Goal: Use online tool/utility: Utilize a website feature to perform a specific function

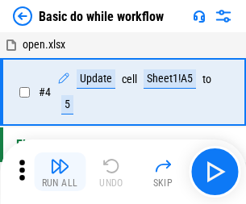
click at [60, 172] on img "button" at bounding box center [59, 165] width 19 height 19
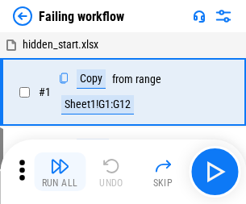
click at [60, 172] on img "button" at bounding box center [59, 165] width 19 height 19
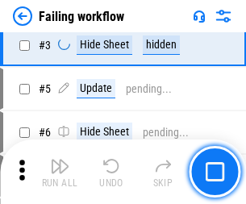
scroll to position [342, 0]
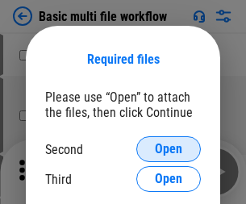
click at [168, 149] on span "Open" at bounding box center [168, 149] width 27 height 13
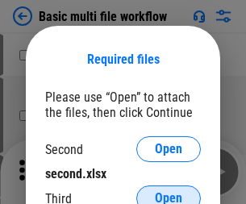
click at [168, 192] on span "Open" at bounding box center [168, 198] width 27 height 13
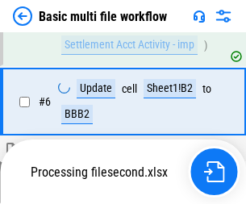
scroll to position [445, 0]
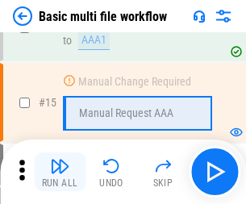
click at [60, 172] on img "button" at bounding box center [59, 165] width 19 height 19
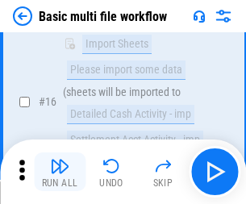
click at [60, 172] on img "button" at bounding box center [59, 165] width 19 height 19
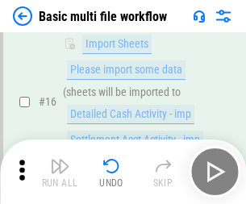
scroll to position [1073, 0]
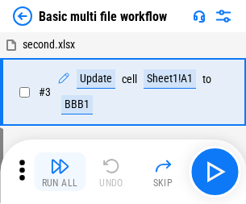
click at [60, 172] on img "button" at bounding box center [59, 165] width 19 height 19
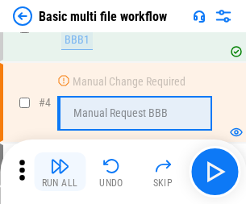
click at [60, 172] on img "button" at bounding box center [59, 165] width 19 height 19
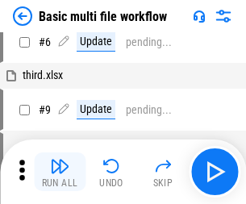
click at [60, 172] on img "button" at bounding box center [59, 165] width 19 height 19
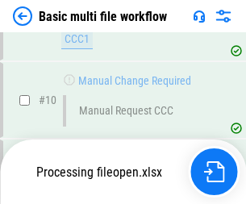
scroll to position [755, 0]
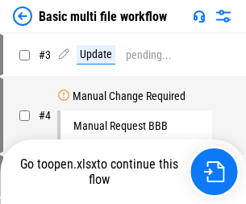
scroll to position [65, 0]
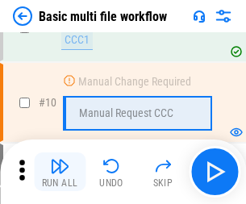
click at [60, 172] on img "button" at bounding box center [59, 165] width 19 height 19
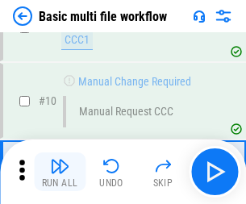
click at [60, 172] on img "button" at bounding box center [59, 165] width 19 height 19
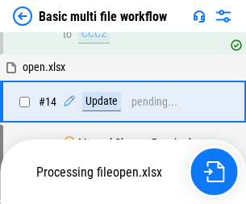
scroll to position [959, 0]
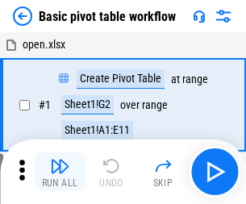
click at [60, 172] on img "button" at bounding box center [59, 165] width 19 height 19
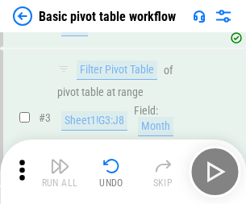
scroll to position [386, 0]
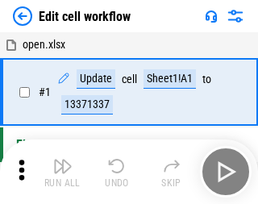
click at [60, 172] on img "button" at bounding box center [62, 165] width 19 height 19
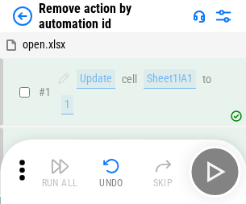
scroll to position [60, 0]
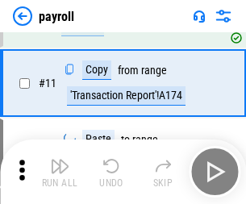
scroll to position [117, 0]
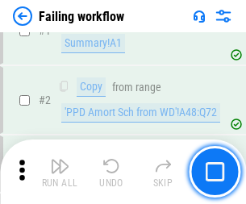
scroll to position [260, 0]
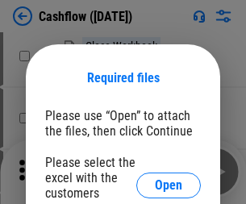
scroll to position [176, 0]
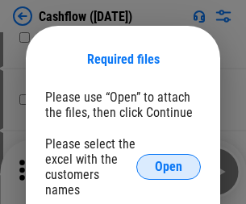
click at [168, 160] on span "Open" at bounding box center [168, 166] width 27 height 13
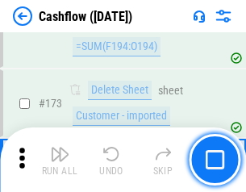
scroll to position [1707, 0]
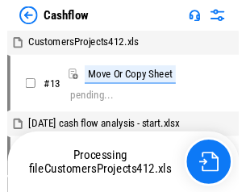
scroll to position [19, 0]
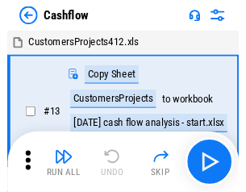
scroll to position [19, 0]
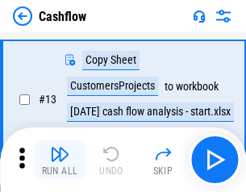
click at [60, 160] on img "button" at bounding box center [59, 153] width 19 height 19
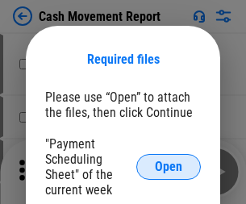
click at [168, 167] on span "Open" at bounding box center [168, 166] width 27 height 13
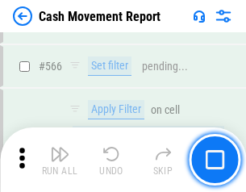
scroll to position [7390, 0]
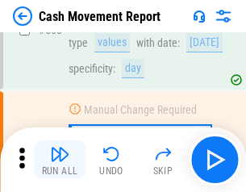
click at [60, 160] on img "button" at bounding box center [59, 153] width 19 height 19
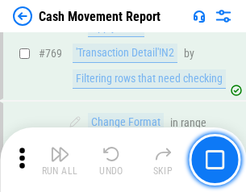
scroll to position [8959, 0]
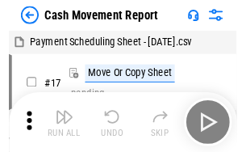
scroll to position [29, 0]
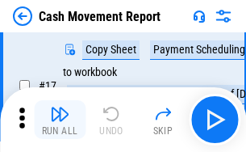
click at [60, 119] on img "button" at bounding box center [59, 113] width 19 height 19
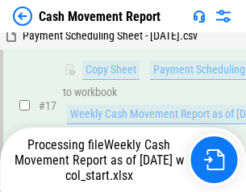
scroll to position [335, 0]
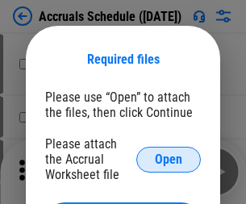
click at [168, 159] on span "Open" at bounding box center [168, 159] width 27 height 13
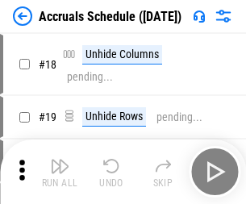
click at [60, 172] on img "button" at bounding box center [59, 165] width 19 height 19
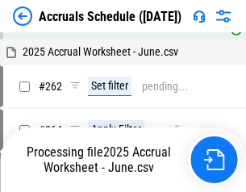
scroll to position [2648, 0]
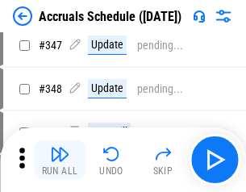
click at [60, 160] on img "button" at bounding box center [59, 153] width 19 height 19
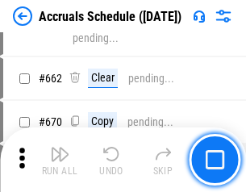
scroll to position [5658, 0]
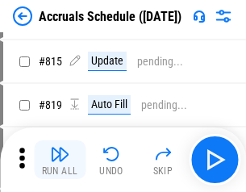
click at [60, 160] on img "button" at bounding box center [59, 153] width 19 height 19
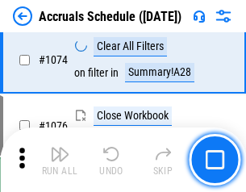
scroll to position [9657, 0]
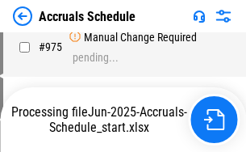
scroll to position [8283, 0]
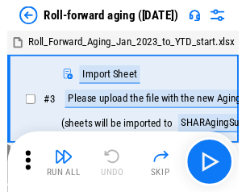
scroll to position [2, 0]
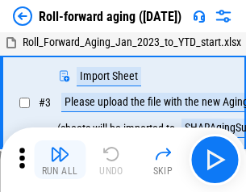
click at [60, 160] on img "button" at bounding box center [59, 153] width 19 height 19
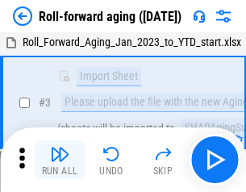
click at [60, 160] on img "button" at bounding box center [59, 153] width 19 height 19
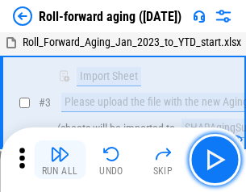
scroll to position [104, 0]
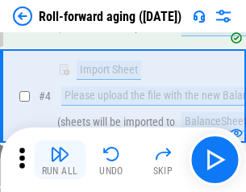
click at [60, 160] on img "button" at bounding box center [59, 153] width 19 height 19
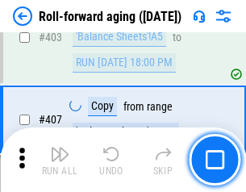
scroll to position [5591, 0]
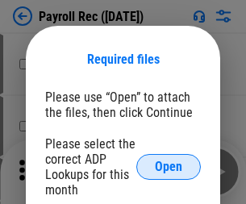
click at [168, 167] on span "Open" at bounding box center [168, 166] width 27 height 13
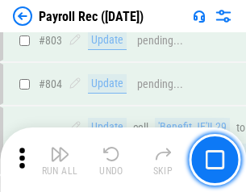
scroll to position [10244, 0]
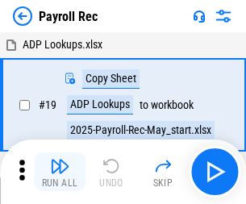
click at [60, 172] on img "button" at bounding box center [59, 165] width 19 height 19
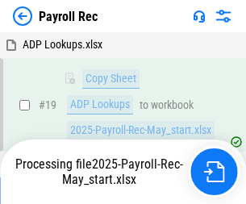
scroll to position [98, 0]
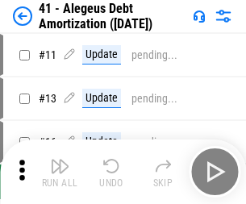
click at [60, 172] on img "button" at bounding box center [59, 165] width 19 height 19
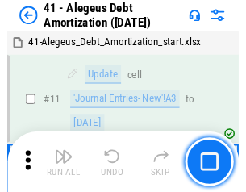
scroll to position [199, 0]
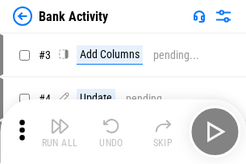
click at [60, 131] on img "button" at bounding box center [59, 125] width 19 height 19
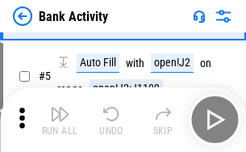
scroll to position [85, 0]
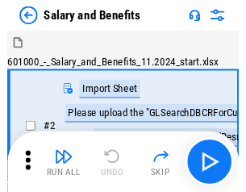
scroll to position [22, 0]
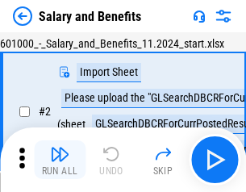
click at [60, 160] on img "button" at bounding box center [59, 153] width 19 height 19
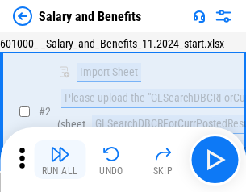
click at [60, 160] on img "button" at bounding box center [59, 153] width 19 height 19
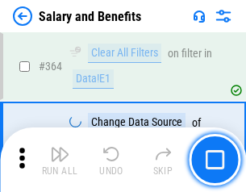
scroll to position [7593, 0]
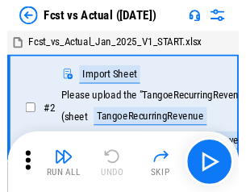
scroll to position [21, 0]
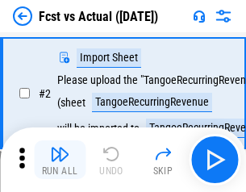
click at [60, 160] on img "button" at bounding box center [59, 153] width 19 height 19
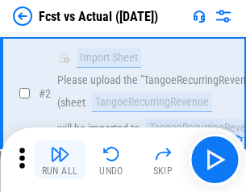
click at [60, 160] on img "button" at bounding box center [59, 153] width 19 height 19
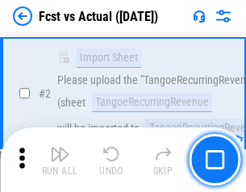
scroll to position [151, 0]
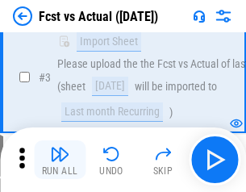
click at [60, 160] on img "button" at bounding box center [59, 153] width 19 height 19
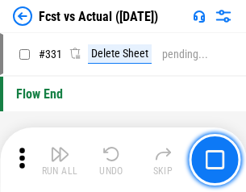
scroll to position [7718, 0]
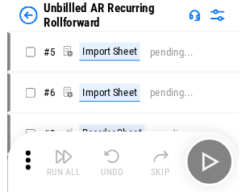
scroll to position [35, 0]
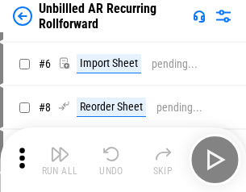
click at [60, 160] on img "button" at bounding box center [59, 153] width 19 height 19
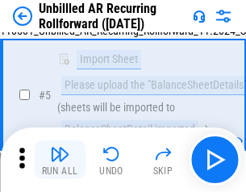
click at [60, 160] on img "button" at bounding box center [59, 153] width 19 height 19
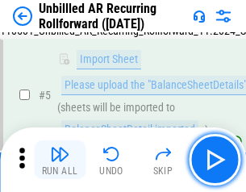
scroll to position [152, 0]
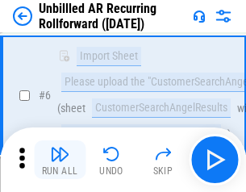
click at [60, 160] on img "button" at bounding box center [59, 153] width 19 height 19
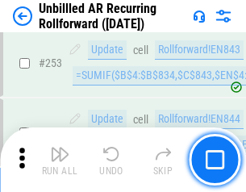
scroll to position [5477, 0]
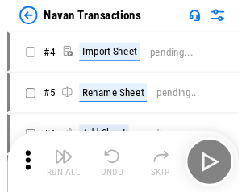
scroll to position [26, 0]
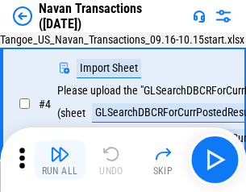
click at [60, 160] on img "button" at bounding box center [59, 153] width 19 height 19
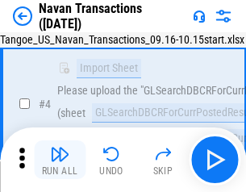
click at [60, 160] on img "button" at bounding box center [59, 153] width 19 height 19
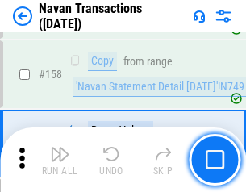
scroll to position [5227, 0]
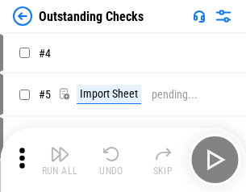
click at [60, 160] on img "button" at bounding box center [59, 153] width 19 height 19
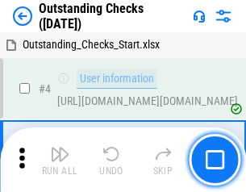
scroll to position [68, 0]
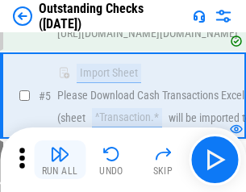
click at [60, 160] on img "button" at bounding box center [59, 153] width 19 height 19
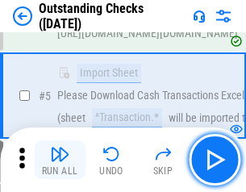
scroll to position [168, 0]
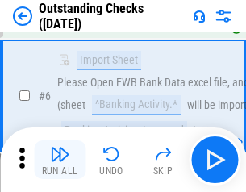
click at [60, 160] on img "button" at bounding box center [59, 153] width 19 height 19
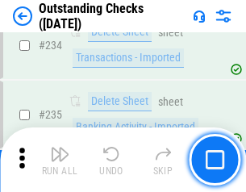
scroll to position [4896, 0]
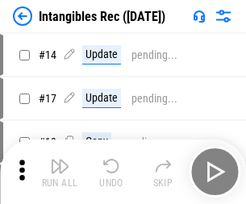
click at [60, 172] on img "button" at bounding box center [59, 165] width 19 height 19
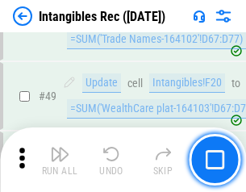
scroll to position [628, 0]
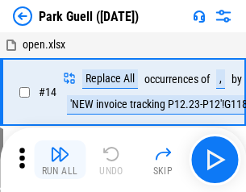
click at [60, 160] on img "button" at bounding box center [59, 153] width 19 height 19
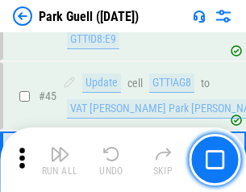
scroll to position [2016, 0]
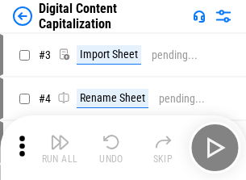
click at [60, 135] on img "button" at bounding box center [59, 141] width 19 height 19
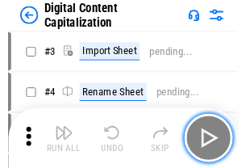
scroll to position [47, 0]
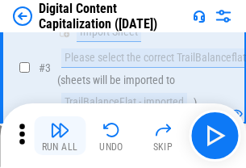
click at [60, 135] on img "button" at bounding box center [59, 129] width 19 height 19
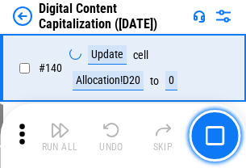
scroll to position [1710, 0]
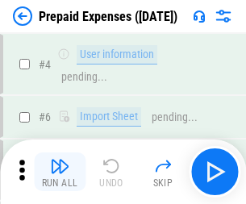
click at [60, 160] on img "button" at bounding box center [59, 165] width 19 height 19
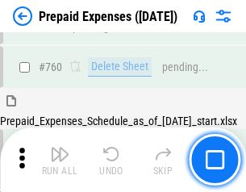
scroll to position [4469, 0]
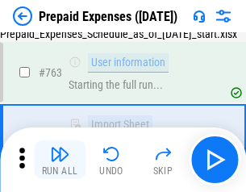
click at [60, 160] on img "button" at bounding box center [59, 153] width 19 height 19
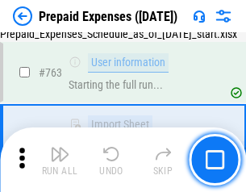
scroll to position [4564, 0]
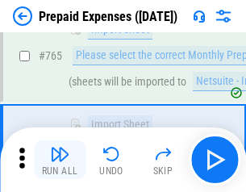
click at [60, 160] on img "button" at bounding box center [59, 153] width 19 height 19
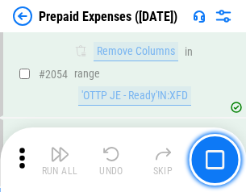
scroll to position [16854, 0]
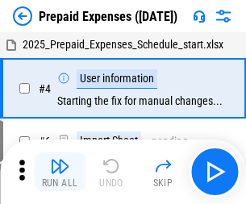
click at [60, 172] on img "button" at bounding box center [59, 165] width 19 height 19
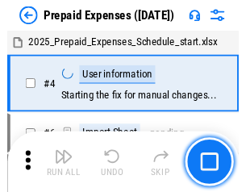
scroll to position [71, 0]
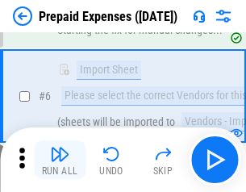
click at [60, 160] on img "button" at bounding box center [59, 153] width 19 height 19
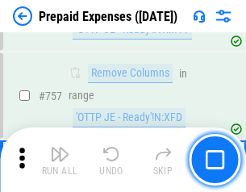
scroll to position [5745, 0]
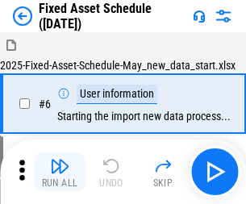
click at [60, 172] on img "button" at bounding box center [59, 165] width 19 height 19
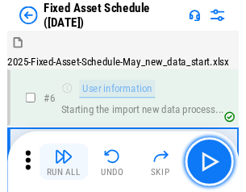
scroll to position [87, 0]
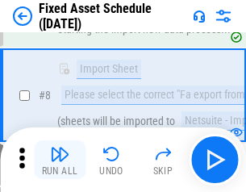
click at [60, 160] on img "button" at bounding box center [59, 153] width 19 height 19
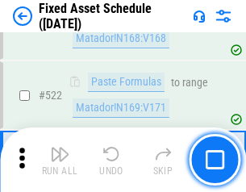
scroll to position [5604, 0]
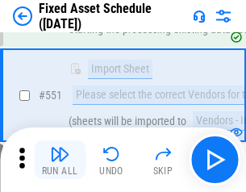
click at [60, 160] on img "button" at bounding box center [59, 153] width 19 height 19
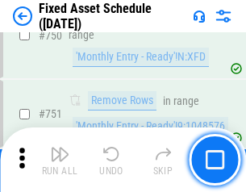
scroll to position [7860, 0]
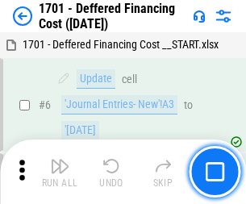
scroll to position [193, 0]
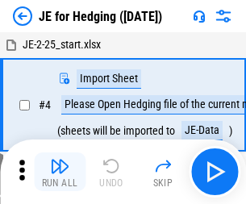
click at [60, 160] on img "button" at bounding box center [59, 165] width 19 height 19
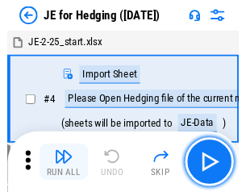
scroll to position [2, 0]
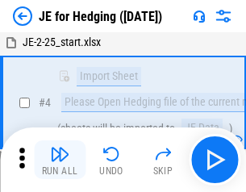
click at [60, 160] on img "button" at bounding box center [59, 153] width 19 height 19
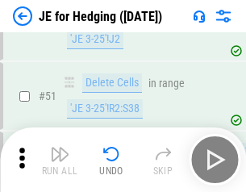
scroll to position [1044, 0]
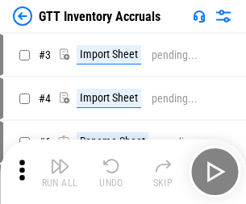
click at [60, 160] on img "button" at bounding box center [59, 165] width 19 height 19
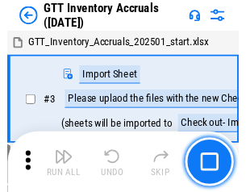
scroll to position [2, 0]
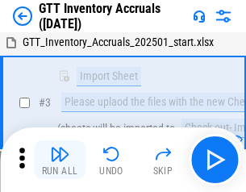
click at [60, 160] on img "button" at bounding box center [59, 153] width 19 height 19
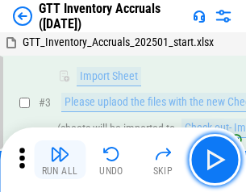
scroll to position [104, 0]
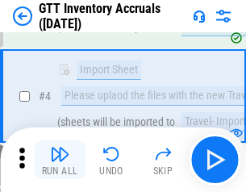
click at [60, 160] on img "button" at bounding box center [59, 153] width 19 height 19
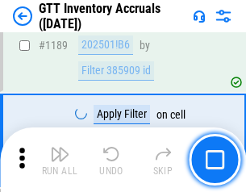
scroll to position [13166, 0]
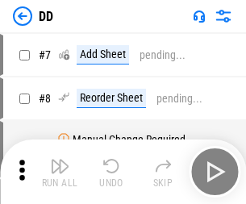
click at [60, 172] on img "button" at bounding box center [59, 165] width 19 height 19
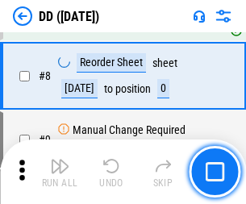
scroll to position [156, 0]
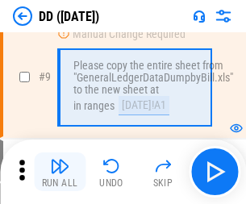
click at [60, 172] on img "button" at bounding box center [59, 165] width 19 height 19
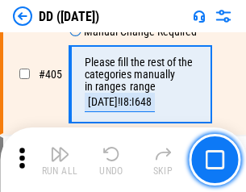
scroll to position [7214, 0]
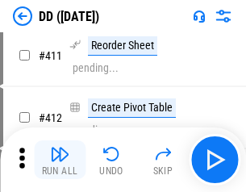
click at [60, 160] on img "button" at bounding box center [59, 153] width 19 height 19
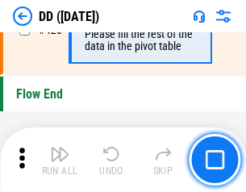
scroll to position [7717, 0]
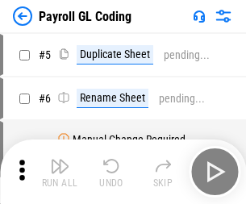
click at [60, 172] on img "button" at bounding box center [59, 165] width 19 height 19
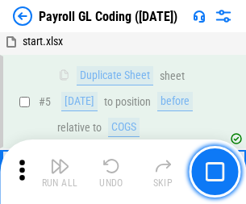
scroll to position [193, 0]
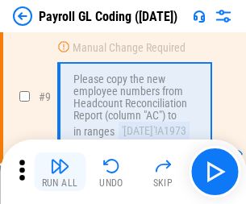
click at [60, 172] on img "button" at bounding box center [59, 165] width 19 height 19
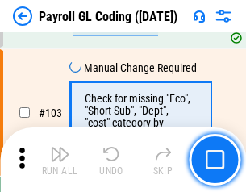
scroll to position [3783, 0]
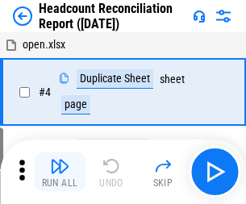
click at [60, 172] on img "button" at bounding box center [59, 165] width 19 height 19
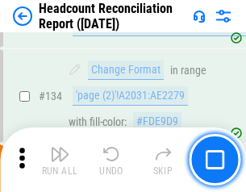
scroll to position [1938, 0]
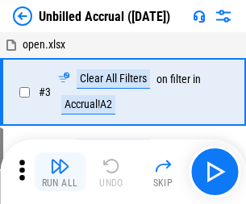
click at [60, 172] on img "button" at bounding box center [59, 165] width 19 height 19
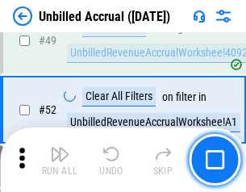
scroll to position [1462, 0]
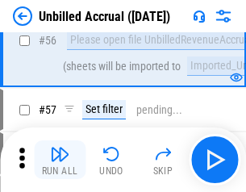
click at [60, 160] on img "button" at bounding box center [59, 153] width 19 height 19
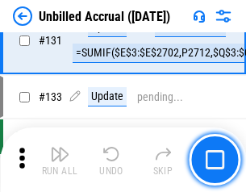
scroll to position [4803, 0]
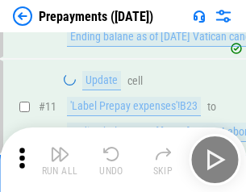
scroll to position [101, 0]
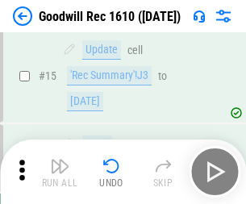
scroll to position [276, 0]
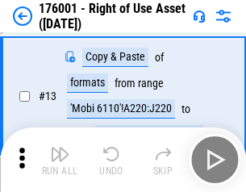
scroll to position [104, 0]
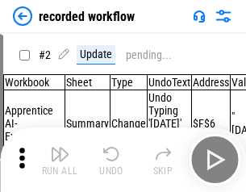
click at [60, 160] on img "button" at bounding box center [59, 153] width 19 height 19
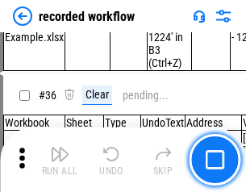
scroll to position [5040, 0]
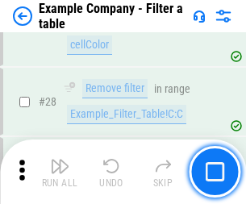
scroll to position [1475, 0]
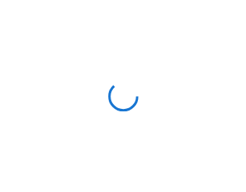
scroll to position [25, 0]
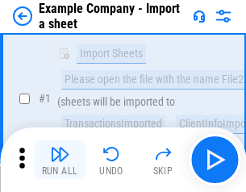
click at [60, 160] on img "button" at bounding box center [59, 153] width 19 height 19
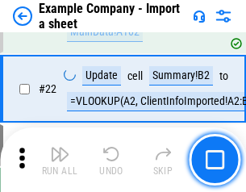
scroll to position [356, 0]
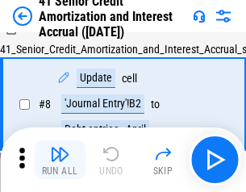
click at [60, 160] on img "button" at bounding box center [59, 153] width 19 height 19
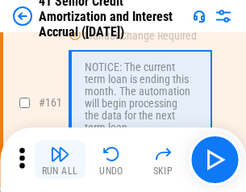
click at [60, 160] on img "button" at bounding box center [59, 153] width 19 height 19
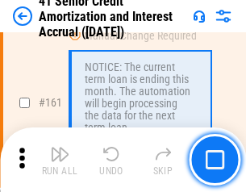
scroll to position [1724, 0]
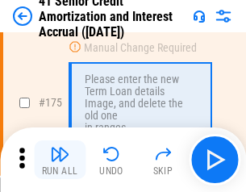
click at [60, 160] on img "button" at bounding box center [59, 153] width 19 height 19
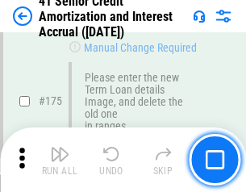
scroll to position [1888, 0]
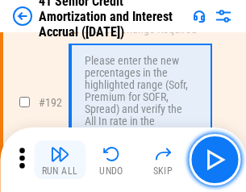
click at [60, 160] on img "button" at bounding box center [59, 153] width 19 height 19
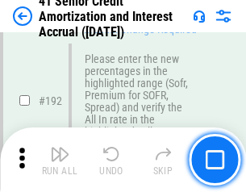
scroll to position [2057, 0]
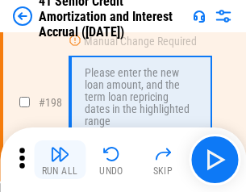
click at [60, 160] on img "button" at bounding box center [59, 153] width 19 height 19
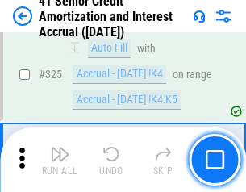
scroll to position [4119, 0]
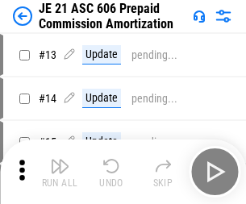
click at [60, 160] on img "button" at bounding box center [59, 165] width 19 height 19
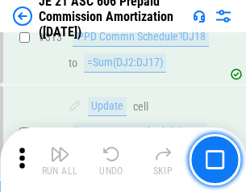
scroll to position [3010, 0]
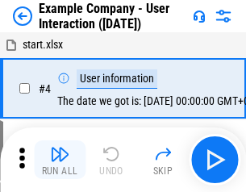
click at [60, 160] on img "button" at bounding box center [59, 153] width 19 height 19
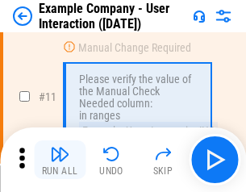
click at [60, 160] on img "button" at bounding box center [59, 153] width 19 height 19
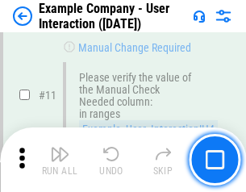
scroll to position [349, 0]
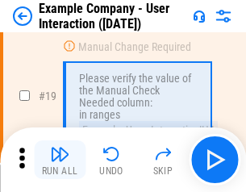
click at [60, 160] on img "button" at bounding box center [59, 153] width 19 height 19
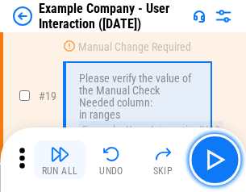
click at [60, 160] on img "button" at bounding box center [59, 153] width 19 height 19
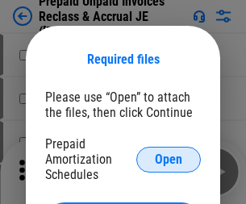
click at [168, 159] on span "Open" at bounding box center [168, 159] width 27 height 13
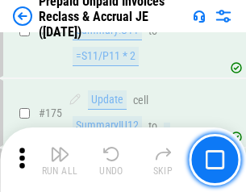
scroll to position [2177, 0]
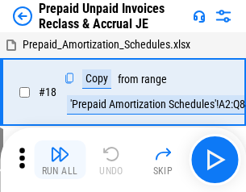
click at [60, 160] on img "button" at bounding box center [59, 153] width 19 height 19
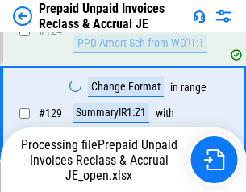
scroll to position [1403, 0]
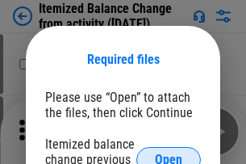
click at [168, 153] on span "Open" at bounding box center [168, 159] width 27 height 13
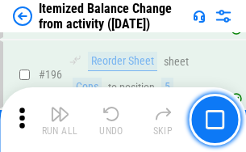
scroll to position [3103, 0]
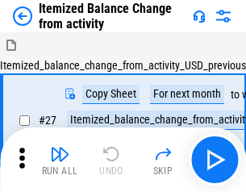
scroll to position [25, 0]
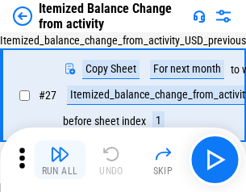
click at [60, 160] on img "button" at bounding box center [59, 153] width 19 height 19
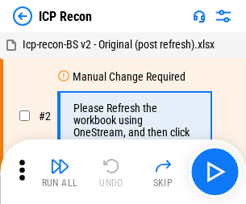
scroll to position [7, 0]
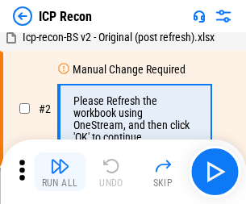
click at [60, 172] on img "button" at bounding box center [59, 165] width 19 height 19
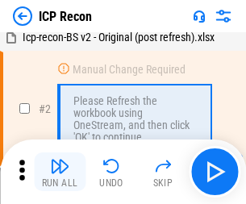
click at [60, 172] on img "button" at bounding box center [59, 165] width 19 height 19
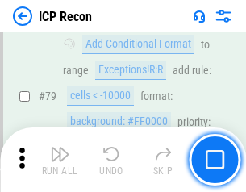
scroll to position [1580, 0]
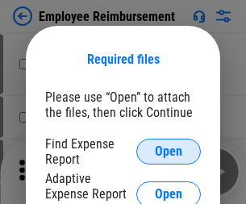
click at [168, 152] on span "Open" at bounding box center [168, 151] width 27 height 13
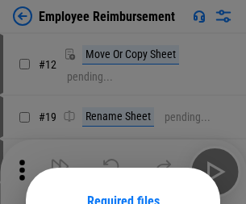
scroll to position [142, 0]
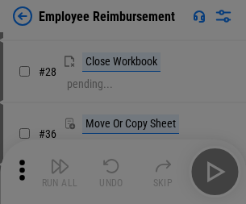
scroll to position [389, 0]
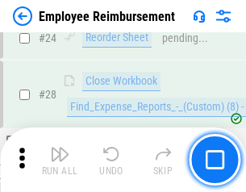
scroll to position [754, 0]
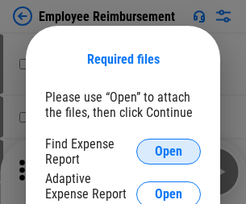
click at [168, 152] on span "Open" at bounding box center [168, 151] width 27 height 13
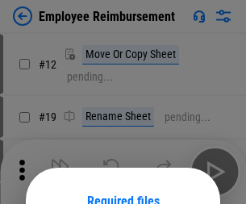
scroll to position [142, 0]
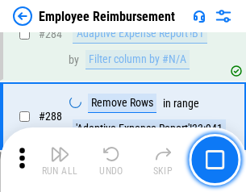
scroll to position [4382, 0]
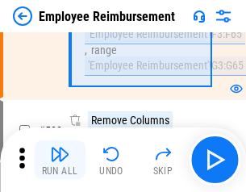
click at [60, 160] on img "button" at bounding box center [59, 153] width 19 height 19
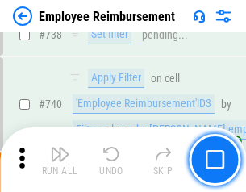
scroll to position [11312, 0]
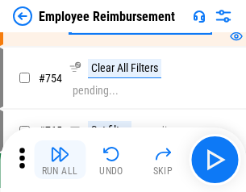
click at [60, 160] on img "button" at bounding box center [59, 153] width 19 height 19
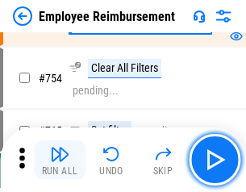
click at [60, 160] on img "button" at bounding box center [59, 153] width 19 height 19
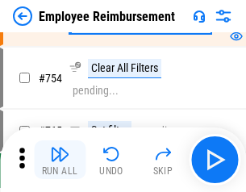
click at [60, 160] on img "button" at bounding box center [59, 153] width 19 height 19
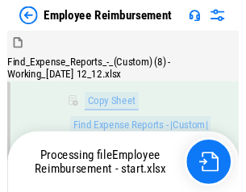
scroll to position [328, 0]
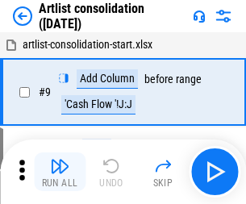
click at [60, 172] on img "button" at bounding box center [59, 165] width 19 height 19
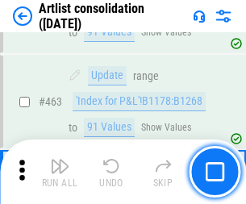
scroll to position [7060, 0]
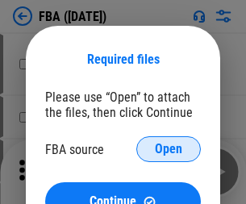
click at [168, 149] on span "Open" at bounding box center [168, 149] width 27 height 13
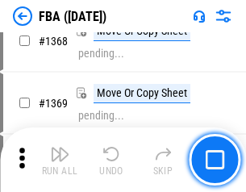
scroll to position [17316, 0]
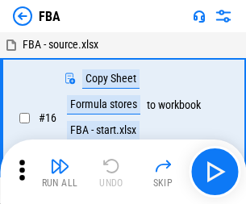
scroll to position [16, 0]
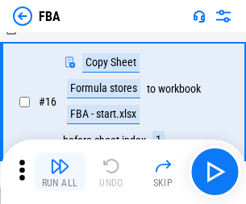
click at [60, 172] on img "button" at bounding box center [59, 165] width 19 height 19
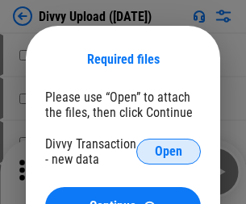
click at [168, 152] on span "Open" at bounding box center [168, 151] width 27 height 13
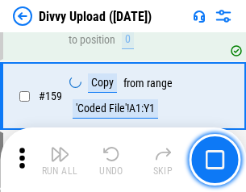
scroll to position [1670, 0]
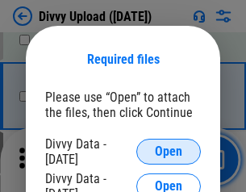
click at [168, 152] on span "Open" at bounding box center [168, 151] width 27 height 13
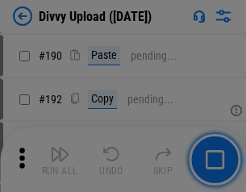
scroll to position [2035, 0]
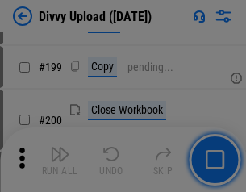
scroll to position [2344, 0]
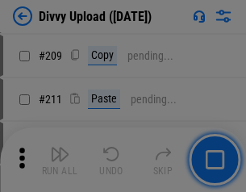
scroll to position [2739, 0]
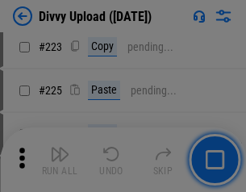
scroll to position [3218, 0]
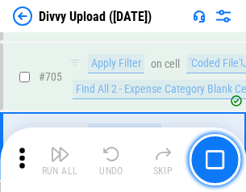
scroll to position [11030, 0]
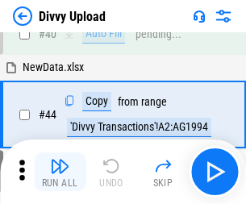
click at [60, 172] on img "button" at bounding box center [59, 165] width 19 height 19
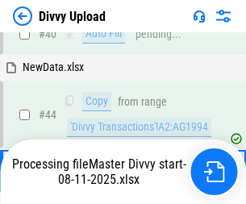
scroll to position [177, 0]
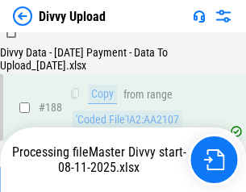
scroll to position [1898, 0]
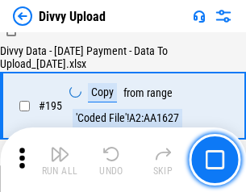
scroll to position [2253, 0]
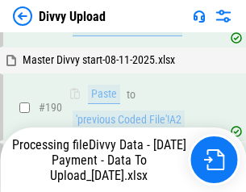
scroll to position [2160, 0]
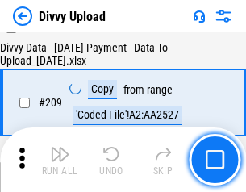
scroll to position [2964, 0]
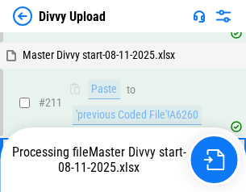
scroll to position [3047, 0]
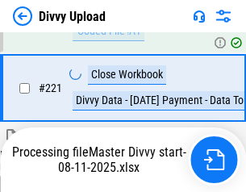
scroll to position [3582, 0]
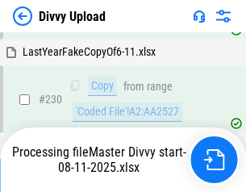
scroll to position [4001, 0]
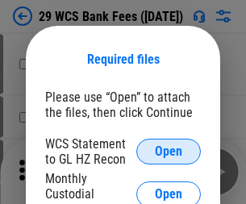
click at [168, 152] on span "Open" at bounding box center [168, 151] width 27 height 13
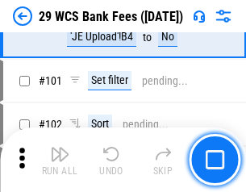
scroll to position [1571, 0]
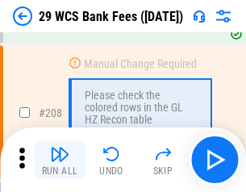
click at [60, 160] on img "button" at bounding box center [59, 153] width 19 height 19
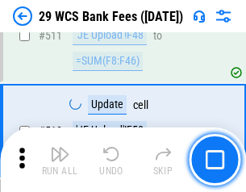
scroll to position [8112, 0]
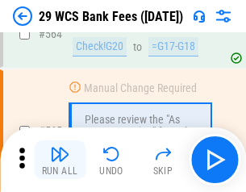
click at [60, 160] on img "button" at bounding box center [59, 153] width 19 height 19
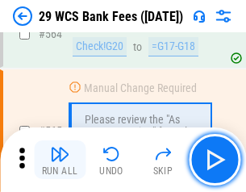
scroll to position [8720, 0]
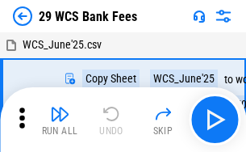
scroll to position [29, 0]
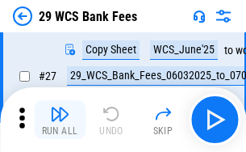
click at [60, 119] on img "button" at bounding box center [59, 113] width 19 height 19
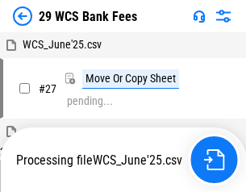
scroll to position [9, 0]
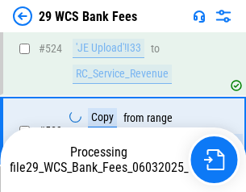
scroll to position [8608, 0]
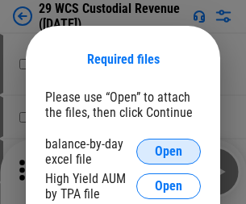
click at [168, 152] on span "Open" at bounding box center [168, 151] width 27 height 13
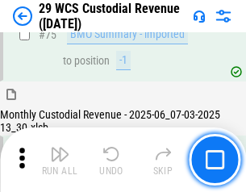
scroll to position [1684, 0]
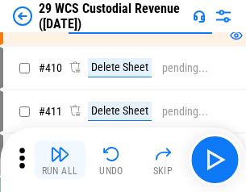
click at [60, 160] on img "button" at bounding box center [59, 153] width 19 height 19
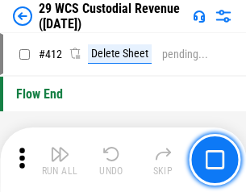
scroll to position [7700, 0]
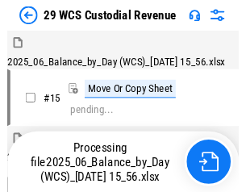
scroll to position [39, 0]
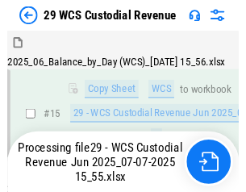
scroll to position [365, 0]
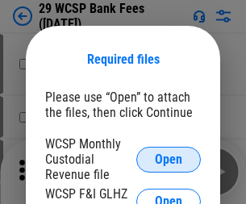
click at [168, 159] on span "Open" at bounding box center [168, 159] width 27 height 13
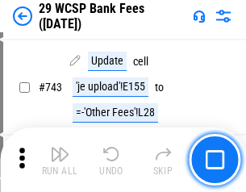
scroll to position [8125, 0]
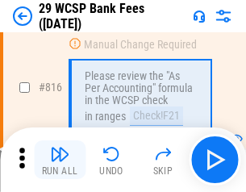
click at [60, 160] on img "button" at bounding box center [59, 153] width 19 height 19
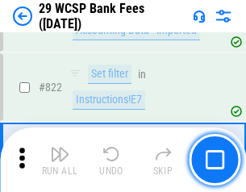
scroll to position [9932, 0]
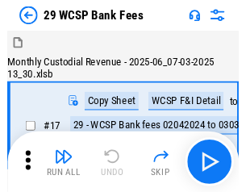
scroll to position [39, 0]
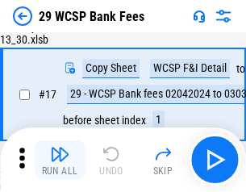
click at [60, 160] on img "button" at bounding box center [59, 153] width 19 height 19
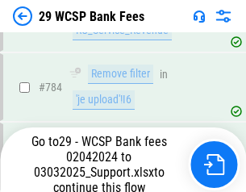
scroll to position [9530, 0]
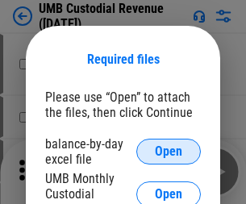
click at [168, 152] on span "Open" at bounding box center [168, 151] width 27 height 13
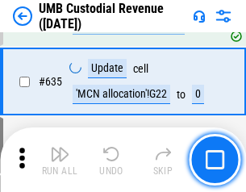
scroll to position [8438, 0]
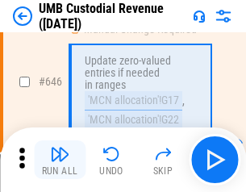
click at [60, 160] on img "button" at bounding box center [59, 153] width 19 height 19
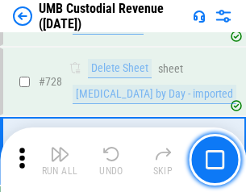
scroll to position [9946, 0]
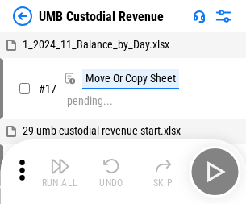
scroll to position [12, 0]
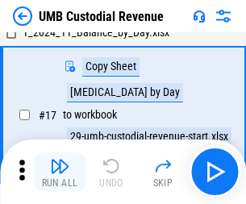
click at [60, 172] on img "button" at bounding box center [59, 165] width 19 height 19
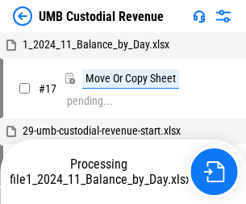
scroll to position [12, 0]
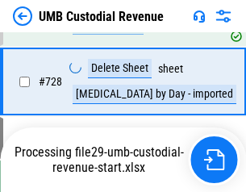
scroll to position [9909, 0]
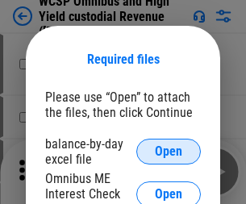
click at [168, 152] on span "Open" at bounding box center [168, 151] width 27 height 13
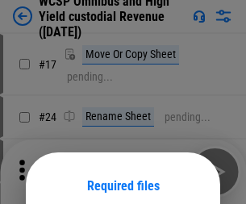
scroll to position [127, 0]
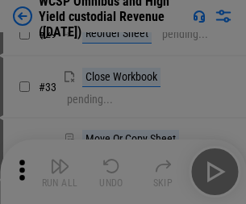
scroll to position [368, 0]
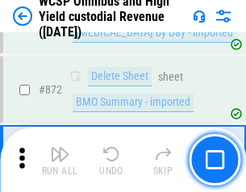
scroll to position [13646, 0]
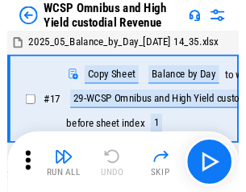
scroll to position [9, 0]
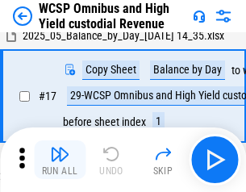
click at [60, 160] on img "button" at bounding box center [59, 153] width 19 height 19
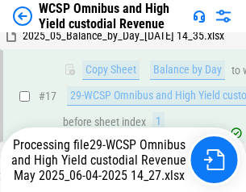
scroll to position [335, 0]
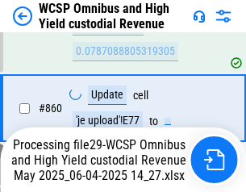
scroll to position [13609, 0]
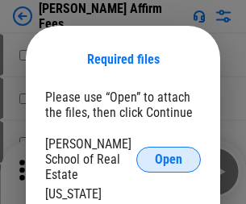
click at [168, 153] on span "Open" at bounding box center [168, 159] width 27 height 13
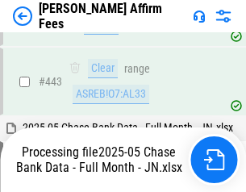
scroll to position [4208, 0]
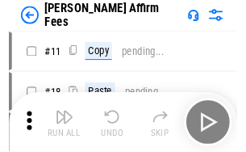
scroll to position [16, 0]
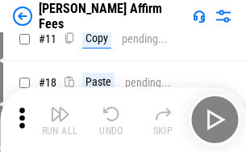
click at [60, 119] on img "button" at bounding box center [59, 113] width 19 height 19
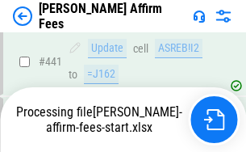
scroll to position [4229, 0]
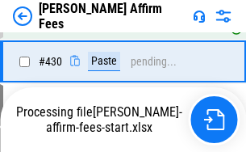
scroll to position [3318, 0]
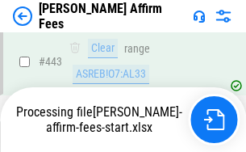
scroll to position [4229, 0]
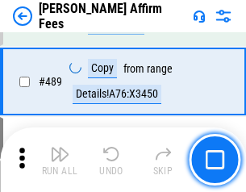
scroll to position [4208, 0]
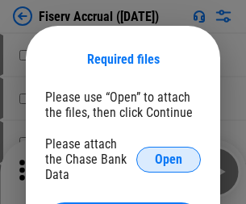
click at [168, 153] on span "Open" at bounding box center [168, 159] width 27 height 13
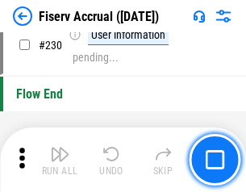
scroll to position [5109, 0]
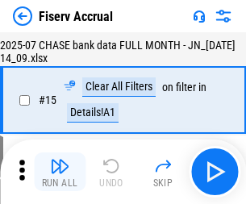
click at [60, 172] on img "button" at bounding box center [59, 165] width 19 height 19
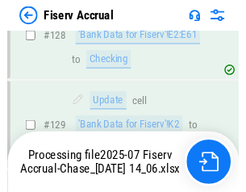
scroll to position [3365, 0]
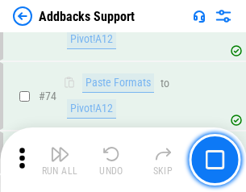
scroll to position [1174, 0]
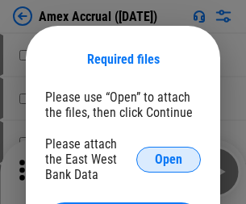
click at [168, 159] on span "Open" at bounding box center [168, 159] width 27 height 13
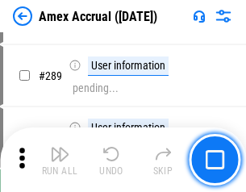
scroll to position [4415, 0]
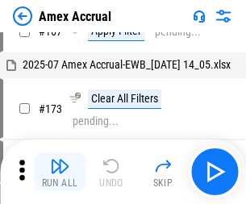
click at [60, 172] on img "button" at bounding box center [59, 165] width 19 height 19
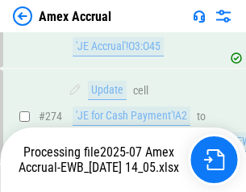
scroll to position [4805, 0]
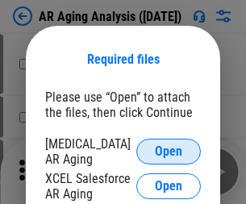
click at [168, 149] on span "Open" at bounding box center [168, 151] width 27 height 13
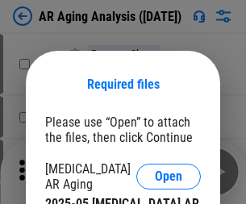
scroll to position [25, 0]
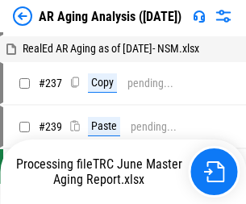
scroll to position [16, 0]
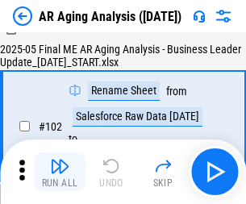
click at [60, 172] on img "button" at bounding box center [59, 165] width 19 height 19
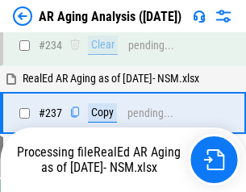
scroll to position [2499, 0]
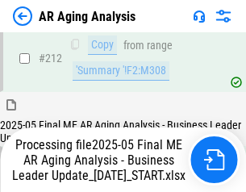
scroll to position [2481, 0]
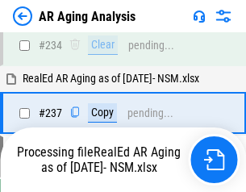
scroll to position [2548, 0]
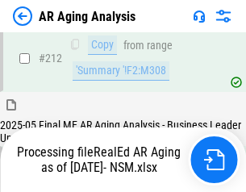
scroll to position [2424, 0]
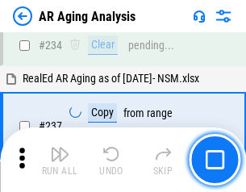
scroll to position [2481, 0]
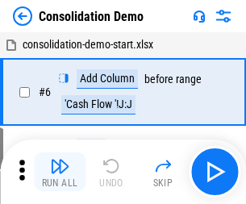
click at [60, 172] on img "button" at bounding box center [59, 165] width 19 height 19
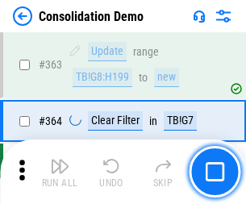
scroll to position [5404, 0]
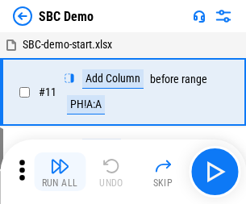
click at [60, 172] on img "button" at bounding box center [59, 165] width 19 height 19
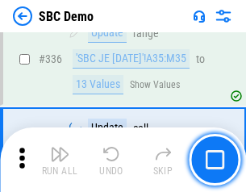
scroll to position [4241, 0]
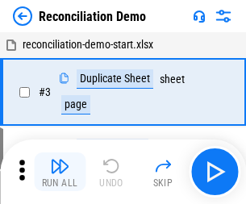
click at [60, 172] on img "button" at bounding box center [59, 165] width 19 height 19
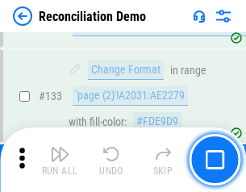
scroll to position [1915, 0]
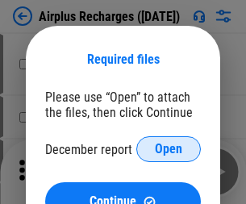
click at [168, 149] on span "Open" at bounding box center [168, 149] width 27 height 13
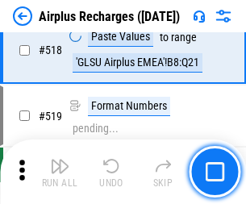
scroll to position [6938, 0]
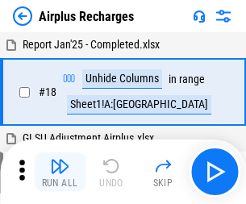
click at [60, 172] on img "button" at bounding box center [59, 165] width 19 height 19
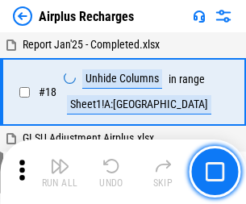
scroll to position [71, 0]
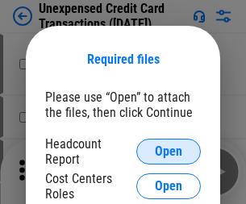
click at [168, 152] on span "Open" at bounding box center [168, 151] width 27 height 13
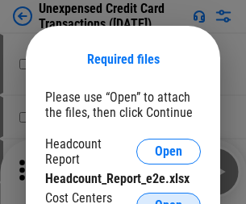
click at [168, 199] on span "Open" at bounding box center [168, 205] width 27 height 13
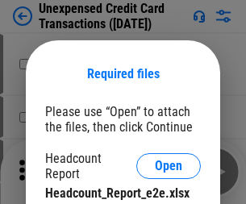
scroll to position [15, 0]
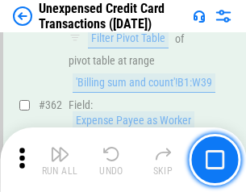
scroll to position [4146, 0]
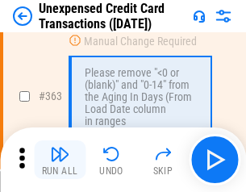
click at [60, 160] on img "button" at bounding box center [59, 153] width 19 height 19
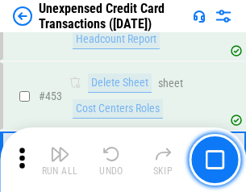
scroll to position [5499, 0]
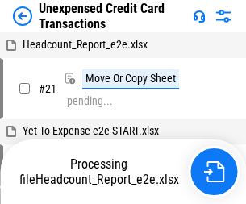
scroll to position [25, 0]
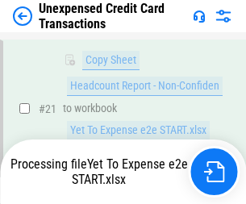
scroll to position [262, 0]
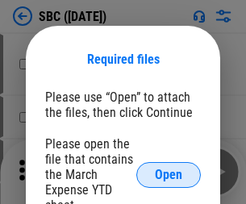
click at [168, 174] on span "Open" at bounding box center [168, 174] width 27 height 13
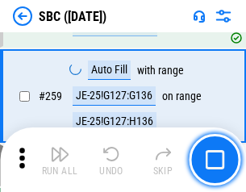
scroll to position [3151, 0]
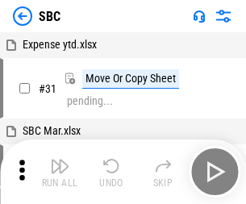
scroll to position [16, 0]
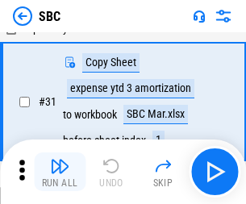
click at [60, 172] on img "button" at bounding box center [59, 165] width 19 height 19
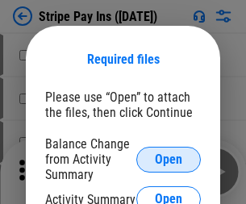
click at [168, 159] on span "Open" at bounding box center [168, 159] width 27 height 13
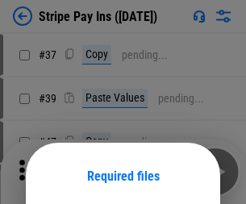
scroll to position [117, 0]
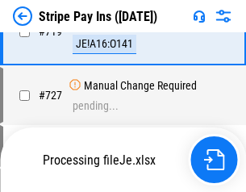
scroll to position [8359, 0]
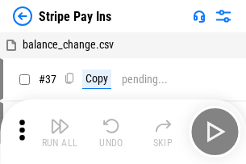
click at [60, 131] on img "button" at bounding box center [59, 125] width 19 height 19
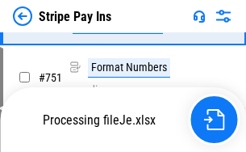
scroll to position [8323, 0]
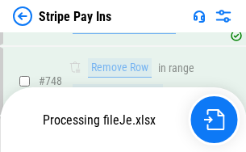
scroll to position [8323, 0]
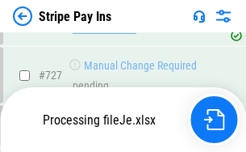
scroll to position [8323, 0]
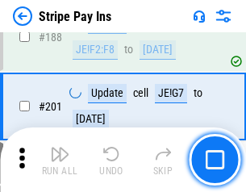
scroll to position [2296, 0]
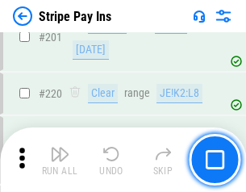
click at [60, 160] on img "button" at bounding box center [59, 153] width 19 height 19
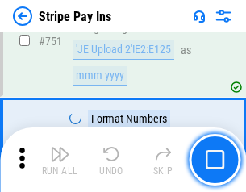
scroll to position [8303, 0]
